Goal: Task Accomplishment & Management: Complete application form

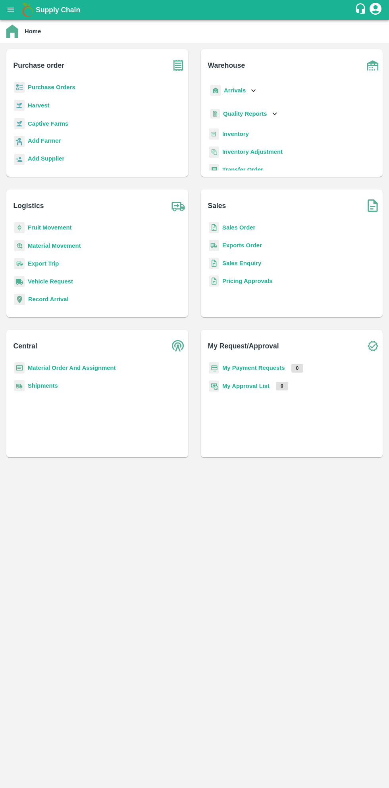
click at [65, 90] on b "Purchase Orders" at bounding box center [52, 87] width 48 height 6
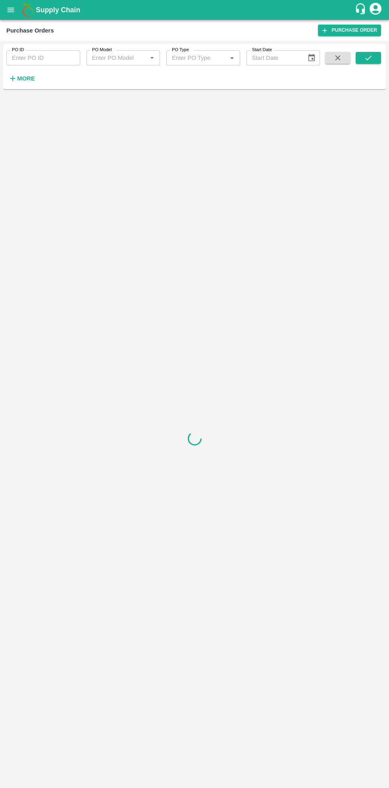
click at [31, 81] on strong "More" at bounding box center [26, 78] width 18 height 6
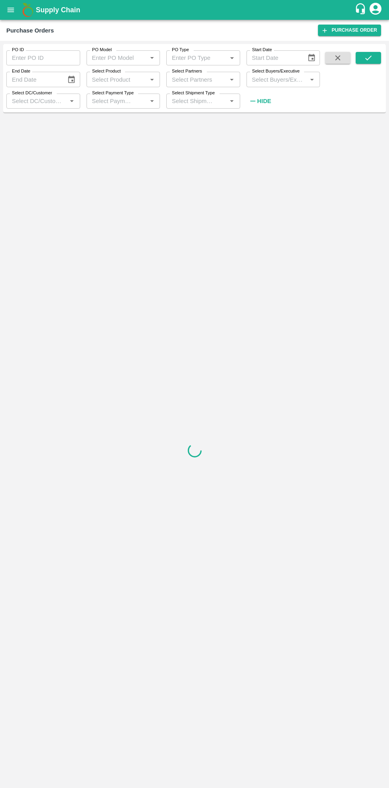
click at [285, 82] on input "Select Buyers/Executive" at bounding box center [277, 79] width 56 height 10
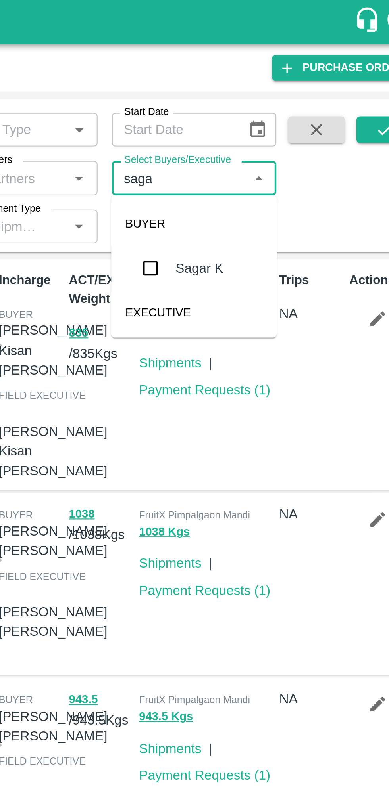
type input "sagar"
click at [266, 119] on input "checkbox" at bounding box center [263, 120] width 16 height 16
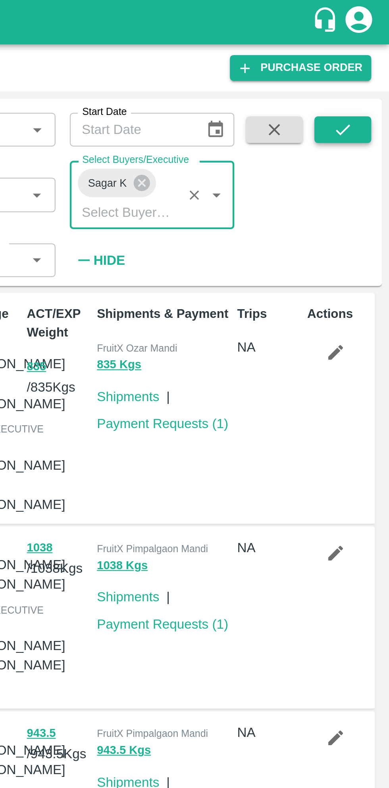
click at [372, 58] on button "submit" at bounding box center [367, 58] width 25 height 12
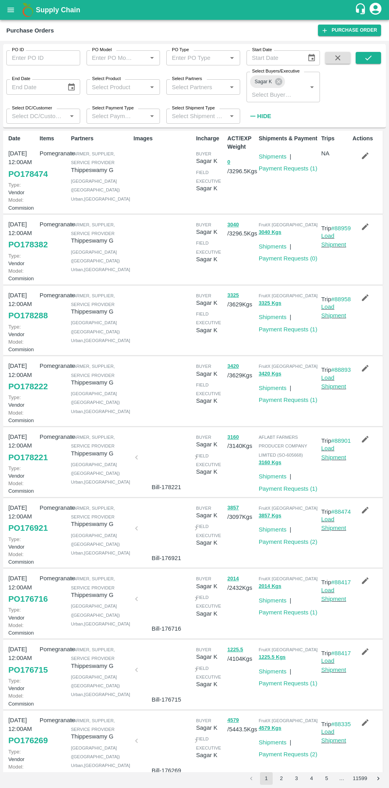
click at [33, 465] on link "PO 178221" at bounding box center [27, 457] width 39 height 14
click at [28, 535] on link "PO 176921" at bounding box center [27, 528] width 39 height 14
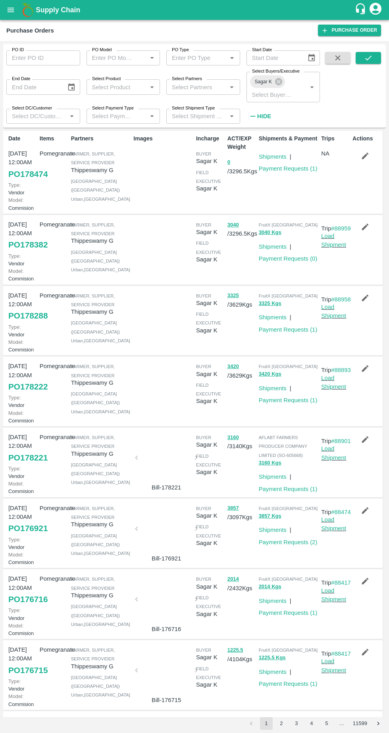
click at [29, 323] on link "PO 178288" at bounding box center [27, 315] width 39 height 14
click at [368, 304] on button "button" at bounding box center [364, 297] width 25 height 13
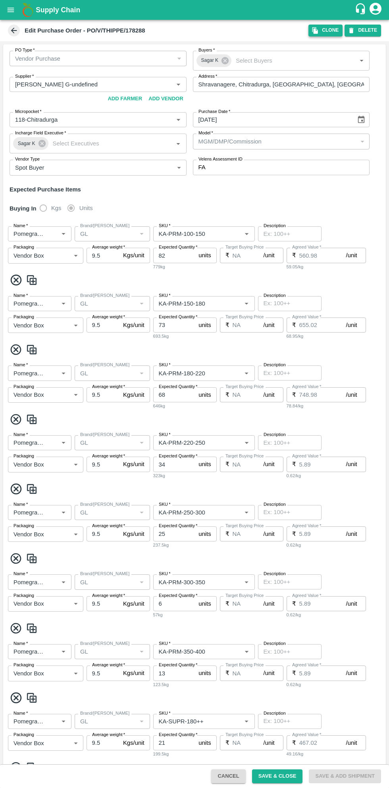
click at [318, 29] on icon "button" at bounding box center [314, 30] width 7 height 7
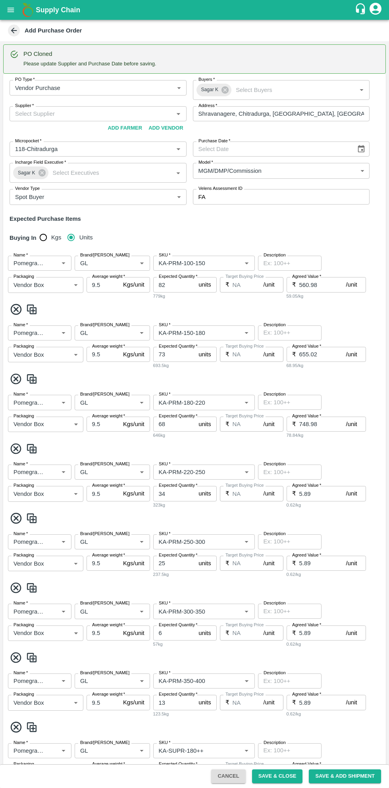
click at [362, 150] on icon "Choose date" at bounding box center [361, 149] width 7 height 8
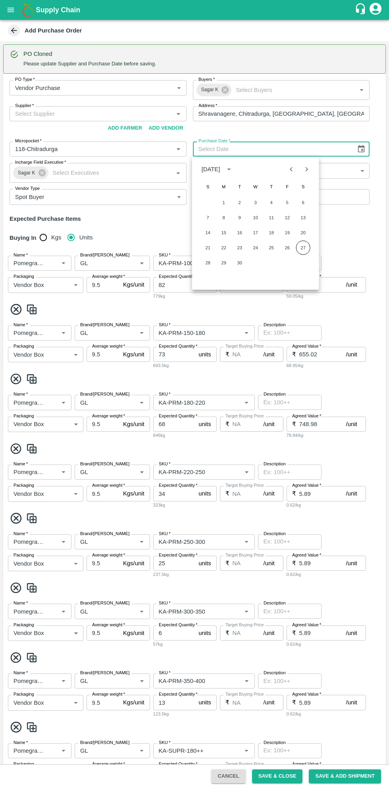
click at [302, 247] on button "27" at bounding box center [303, 248] width 14 height 14
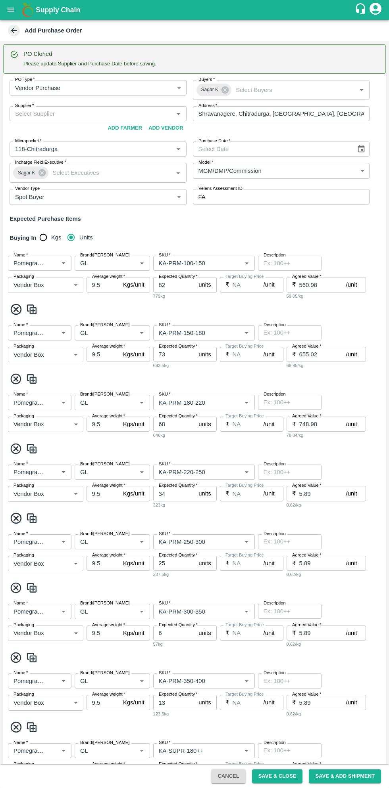
type input "27/09/2025"
click at [125, 113] on input "Supplier   *" at bounding box center [91, 114] width 159 height 10
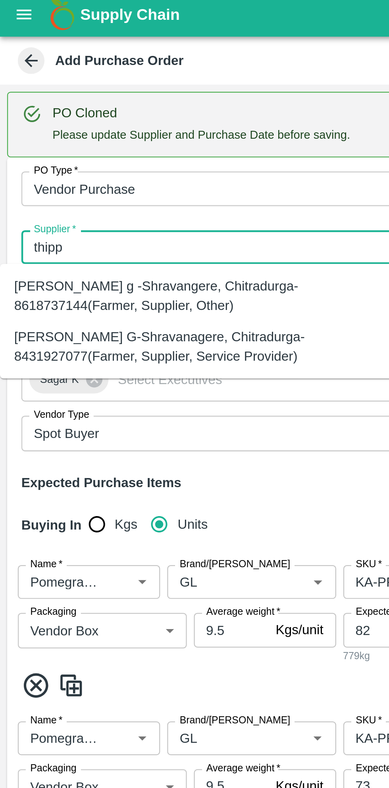
click at [105, 158] on div "Thippeswamy G-Shravanagere, Chitradurga-8431927077(Farmer, Supplier, Service Pr…" at bounding box center [87, 158] width 163 height 18
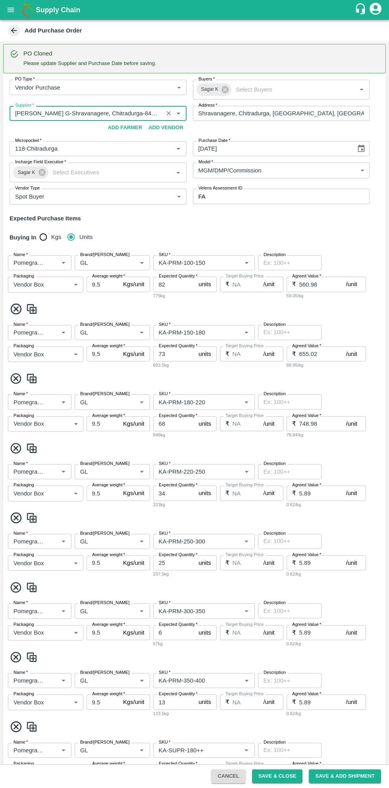
scroll to position [547, 0]
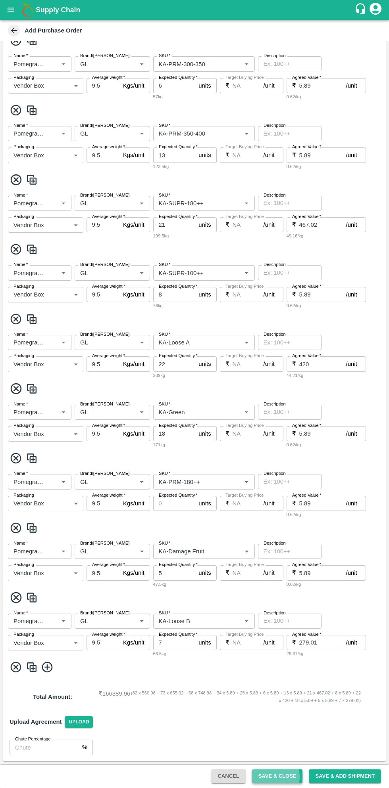
type input "Thippeswamy G-Shravanagere, Chitradurga-8431927077(Farmer, Supplier, Service Pr…"
click at [281, 732] on button "Save & Close" at bounding box center [277, 776] width 51 height 14
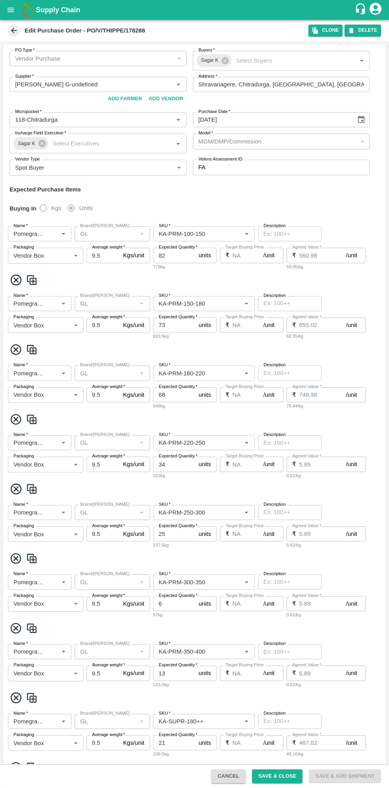
click at [17, 30] on icon at bounding box center [14, 31] width 6 height 6
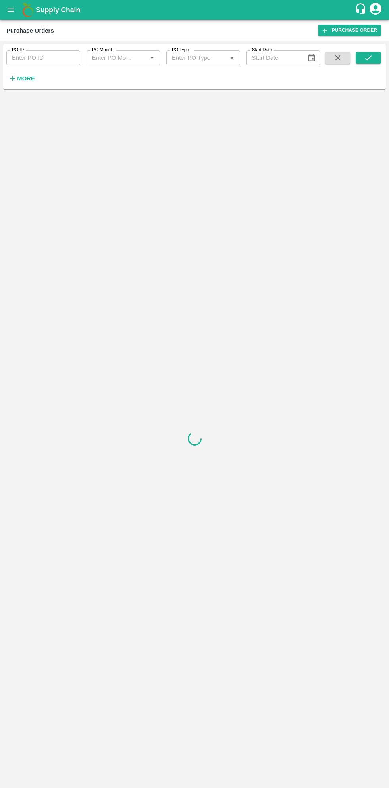
click at [30, 78] on strong "More" at bounding box center [26, 78] width 18 height 6
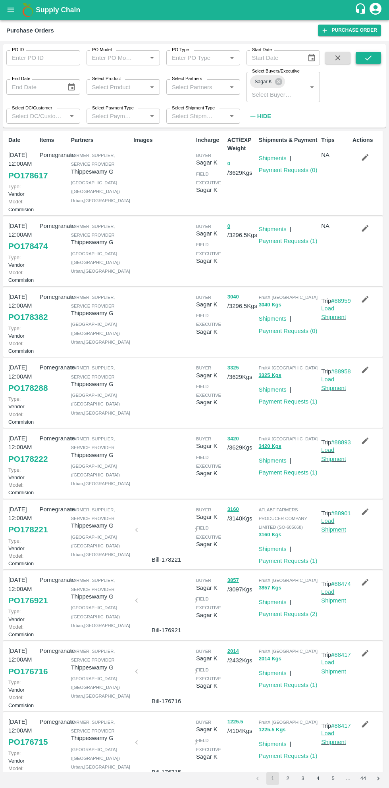
click at [369, 61] on icon "submit" at bounding box center [368, 58] width 9 height 9
click at [296, 170] on link "Payment Requests ( 0 )" at bounding box center [287, 169] width 59 height 6
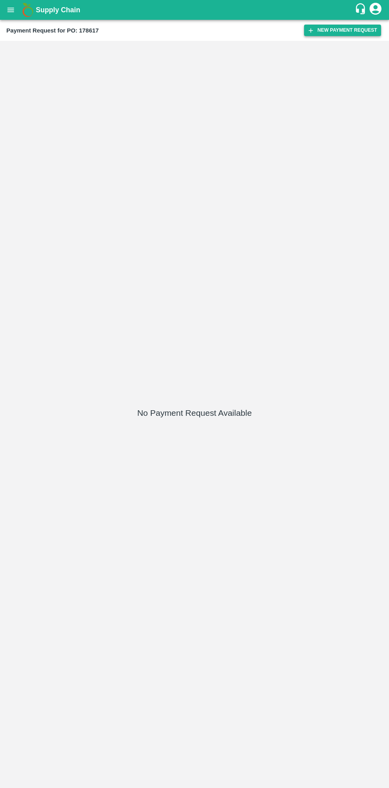
click at [357, 28] on button "New Payment Request" at bounding box center [342, 30] width 77 height 11
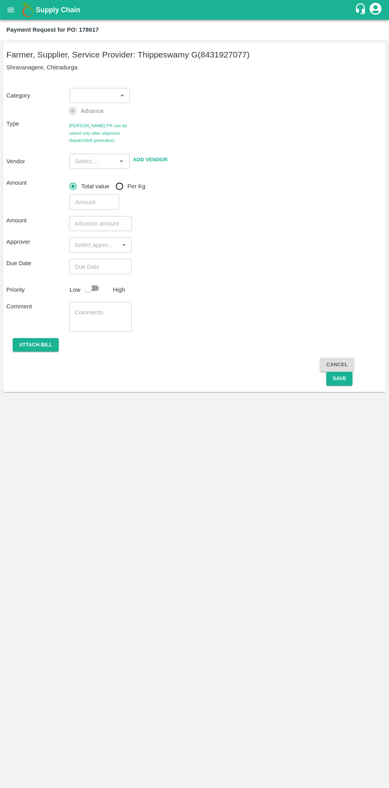
click at [120, 763] on div "Farmer, Supplier, Service Provider: Thippeswamy G (8431927077) Shravanagere, Ch…" at bounding box center [194, 414] width 389 height 748
click at [93, 93] on body "Supply Chain Payment Request for PO: 178617 Farmer, Supplier, Service Provider:…" at bounding box center [194, 394] width 389 height 788
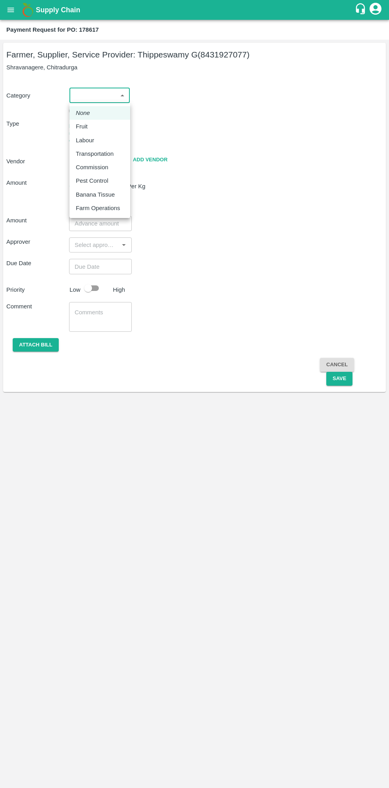
click at [78, 126] on p "Fruit" at bounding box center [82, 126] width 12 height 9
type input "1"
type input "Thippeswamy G - 8431927077(Farmer, Supplier, Service Provider)"
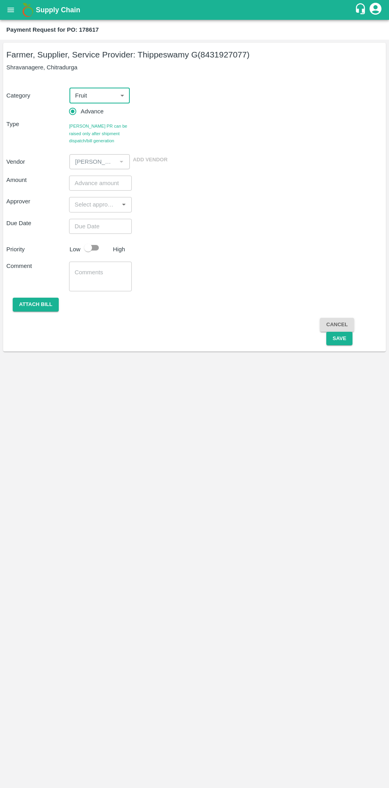
click at [97, 183] on input "number" at bounding box center [100, 183] width 63 height 15
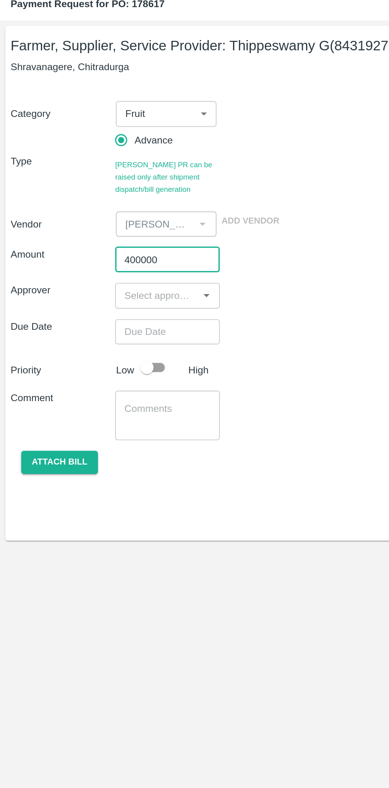
type input "400000"
click at [95, 207] on input "input" at bounding box center [93, 204] width 45 height 10
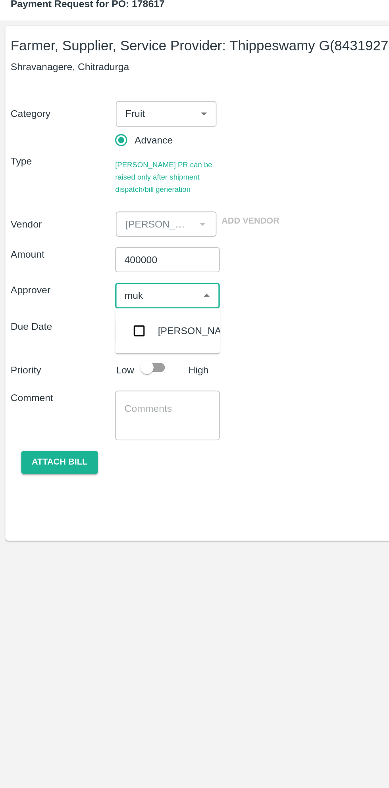
type input "muku"
click at [87, 228] on input "checkbox" at bounding box center [83, 226] width 16 height 16
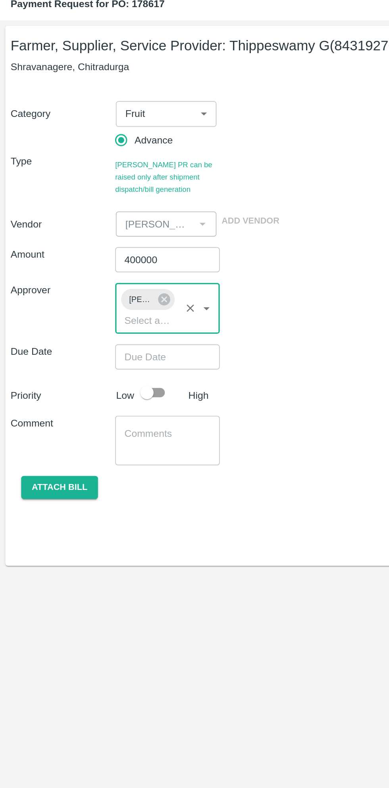
click at [97, 238] on input "Choose date" at bounding box center [97, 241] width 57 height 15
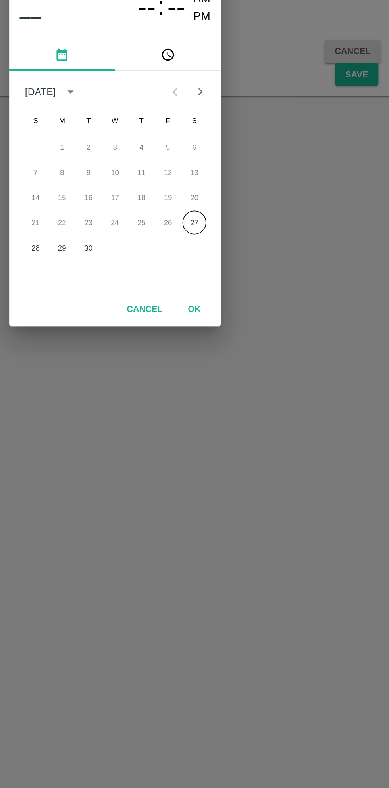
click at [241, 443] on button "27" at bounding box center [242, 442] width 14 height 14
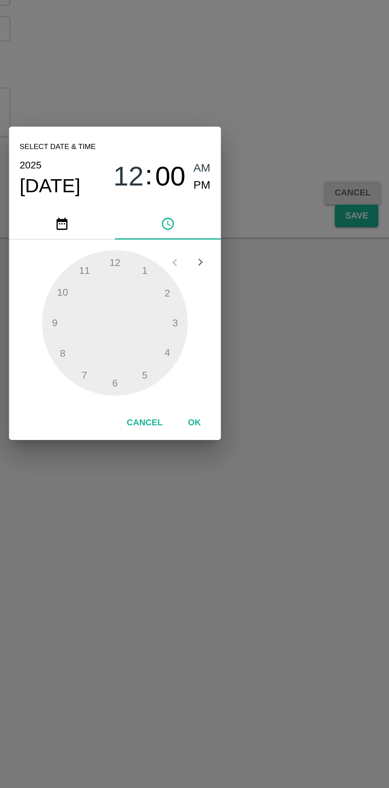
click at [246, 338] on span "PM" at bounding box center [246, 335] width 10 height 11
click at [212, 386] on div at bounding box center [194, 417] width 87 height 87
click at [165, 402] on div at bounding box center [194, 417] width 87 height 87
type input "27/09/2025 01:50 PM"
click at [237, 476] on button "OK" at bounding box center [241, 478] width 25 height 14
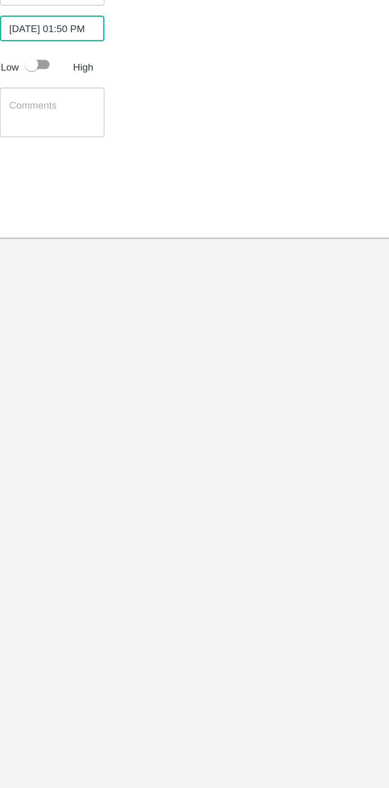
scroll to position [0, 6]
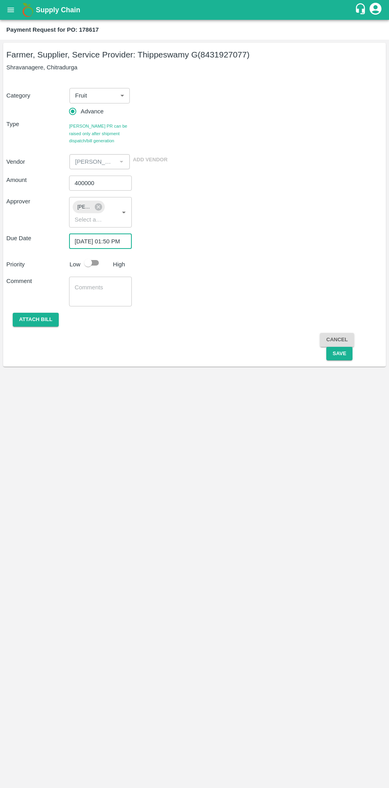
click at [95, 266] on input "checkbox" at bounding box center [87, 262] width 45 height 15
checkbox input "true"
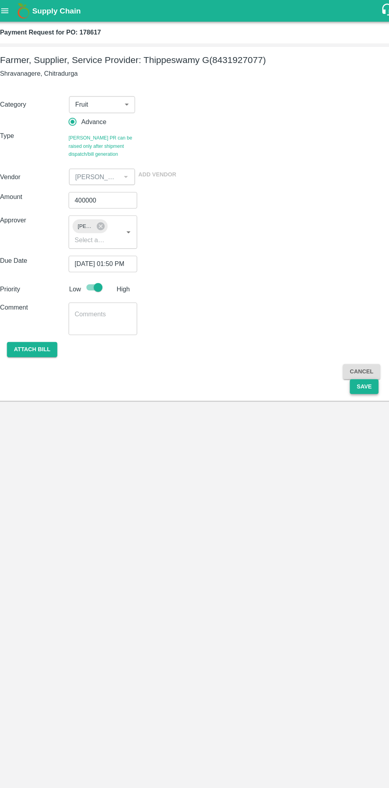
click at [336, 356] on button "Save" at bounding box center [339, 354] width 26 height 14
